Goal: Transaction & Acquisition: Purchase product/service

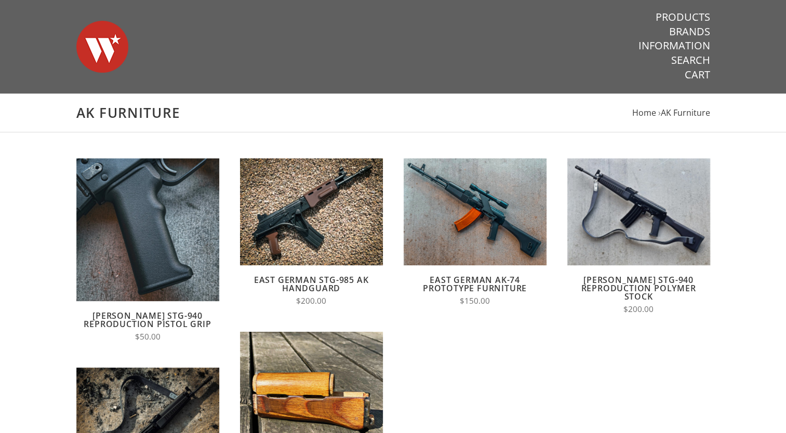
click at [101, 48] on img at bounding box center [102, 46] width 52 height 73
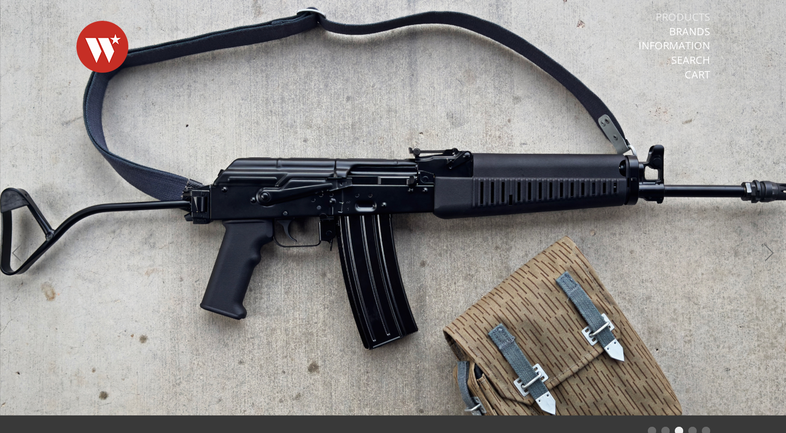
click at [689, 15] on link "Products" at bounding box center [683, 17] width 55 height 14
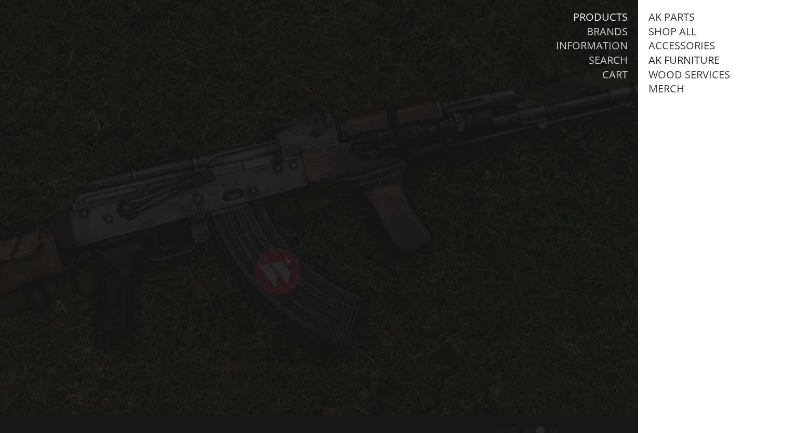
click at [690, 57] on link "AK Furniture" at bounding box center [684, 61] width 71 height 14
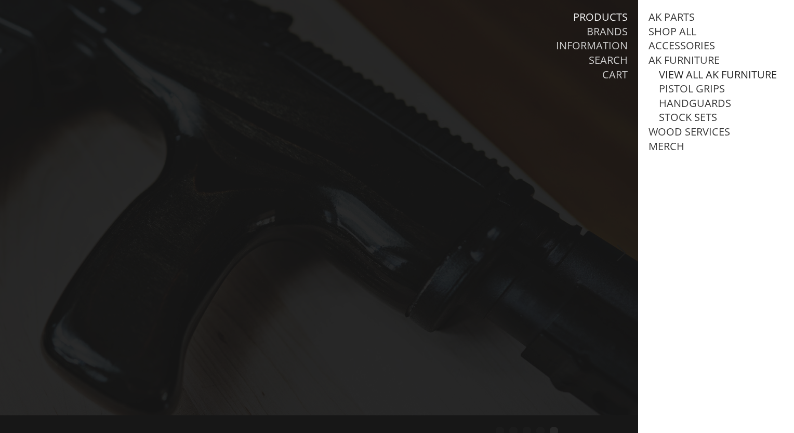
click at [687, 74] on link "View all AK Furniture" at bounding box center [718, 75] width 118 height 14
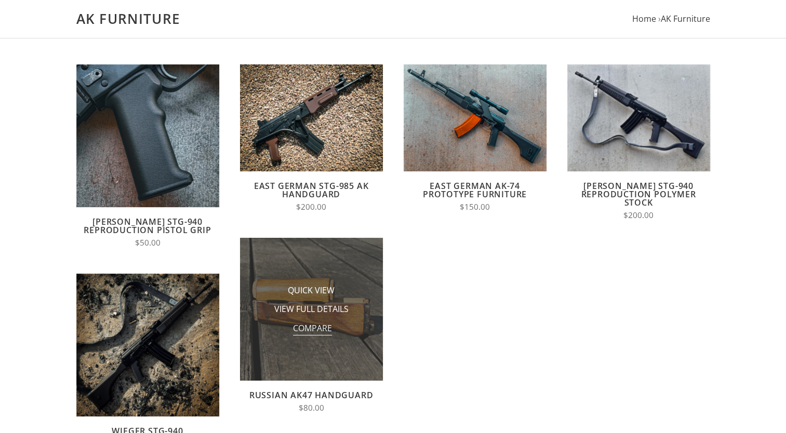
scroll to position [52, 0]
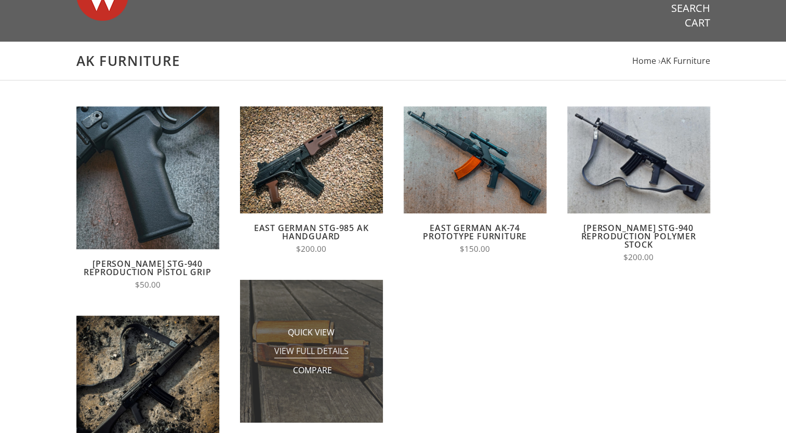
click at [292, 358] on span "View Full Details" at bounding box center [311, 352] width 74 height 13
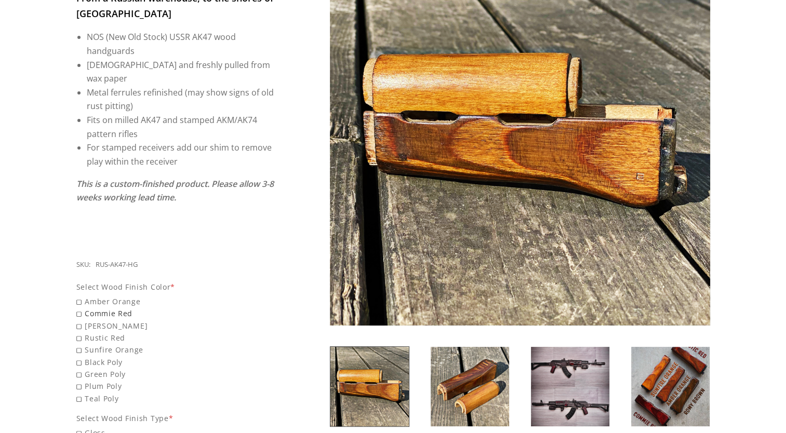
scroll to position [312, 0]
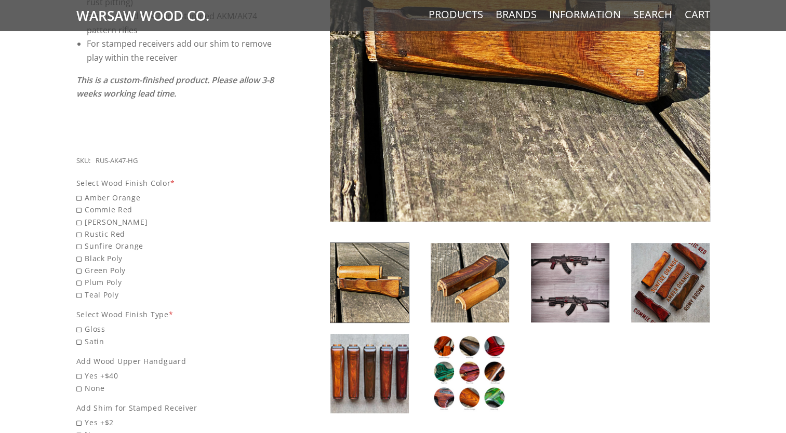
click at [682, 284] on img at bounding box center [671, 283] width 78 height 80
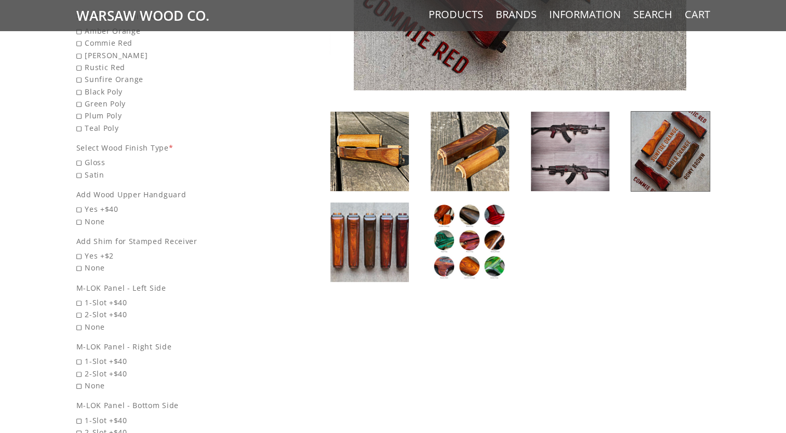
scroll to position [572, 0]
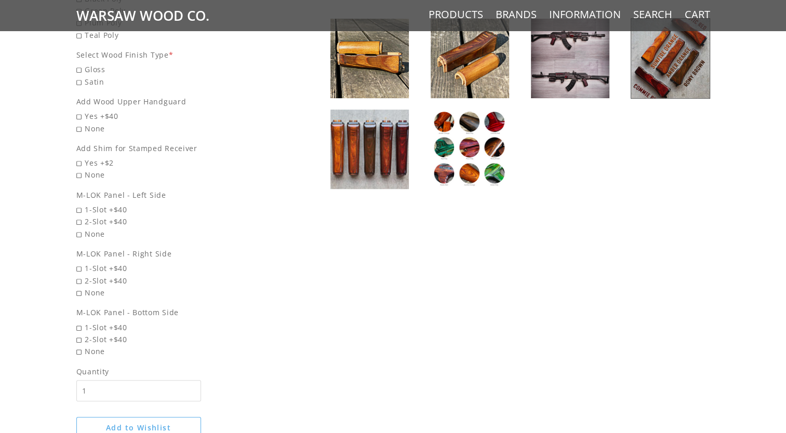
click at [384, 150] on img at bounding box center [370, 150] width 78 height 80
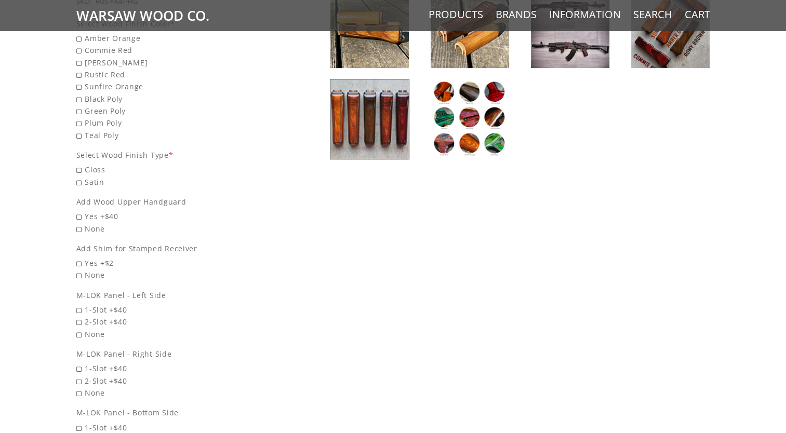
scroll to position [468, 0]
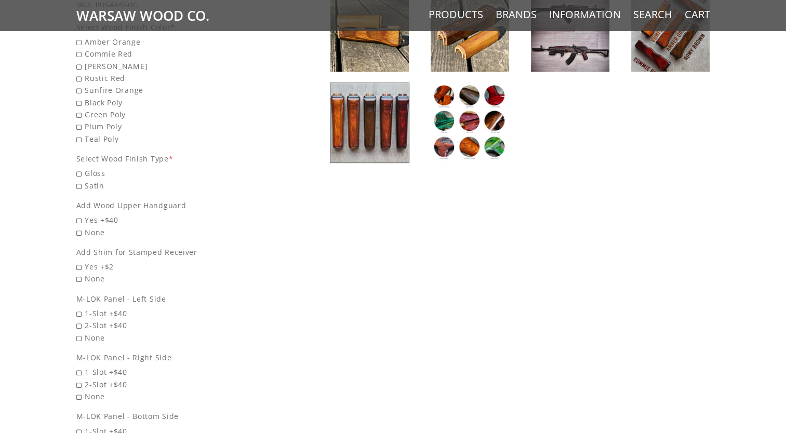
click at [362, 137] on img at bounding box center [370, 123] width 78 height 80
click at [466, 125] on img at bounding box center [470, 123] width 78 height 80
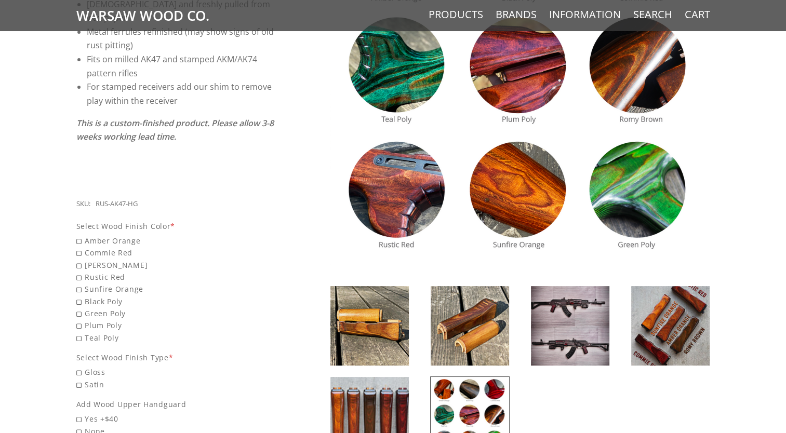
scroll to position [260, 0]
